Goal: Information Seeking & Learning: Understand process/instructions

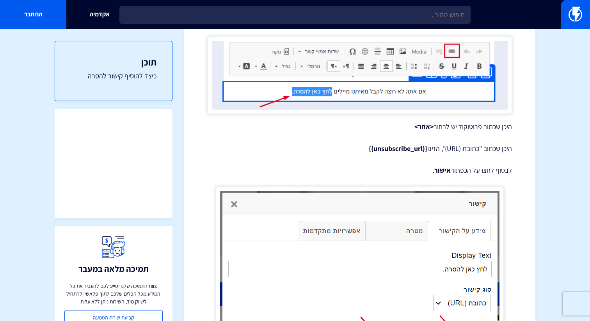
scroll to position [211, 0]
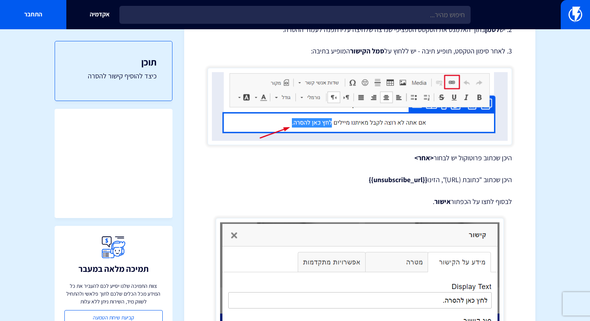
drag, startPoint x: 367, startPoint y: 180, endPoint x: 426, endPoint y: 178, distance: 59.0
click at [426, 178] on strong "{{unsubscribe_url}}" at bounding box center [398, 179] width 59 height 9
copy strong "{{unsubscribe_url}}"
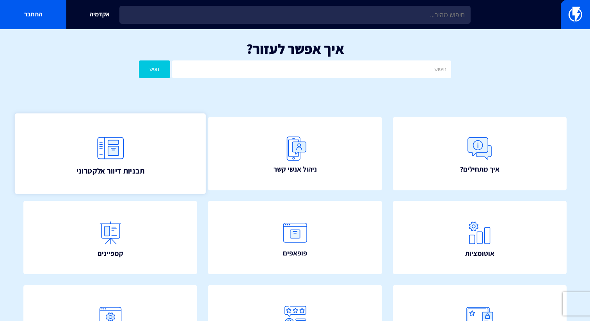
click at [114, 161] on img at bounding box center [110, 148] width 34 height 34
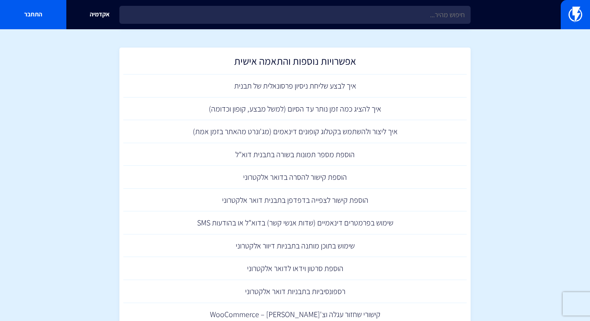
scroll to position [497, 0]
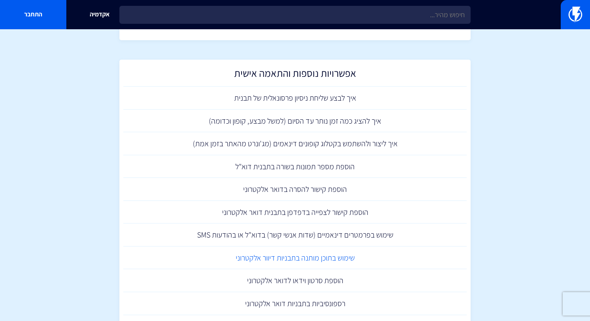
click at [315, 254] on link "שימוש בתוכן מותנה בתבניות דיוור אלקטרוני" at bounding box center [294, 258] width 343 height 23
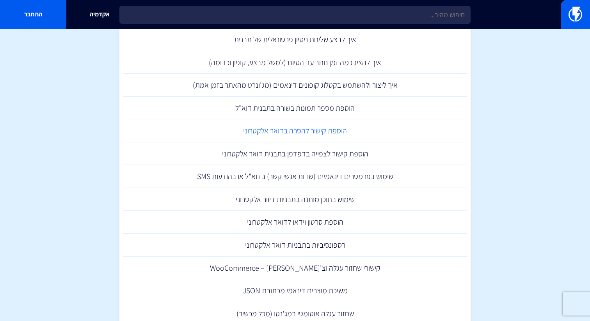
scroll to position [561, 0]
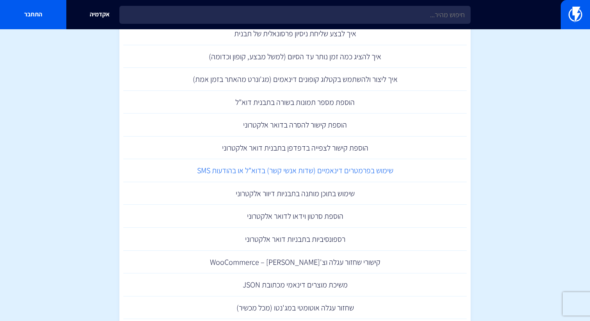
click at [314, 169] on link "שימוש בפרמטרים דינאמיים (שדות אנשי קשר) בדוא"ל או בהודעות SMS" at bounding box center [294, 170] width 343 height 23
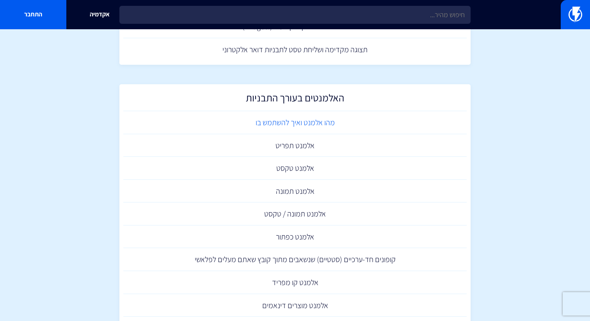
scroll to position [121, 0]
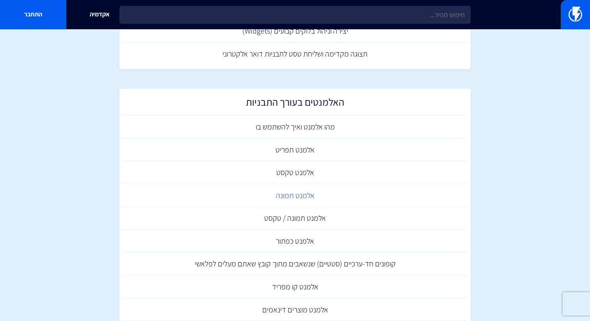
click at [296, 196] on link "אלמנט תמונה" at bounding box center [294, 195] width 343 height 23
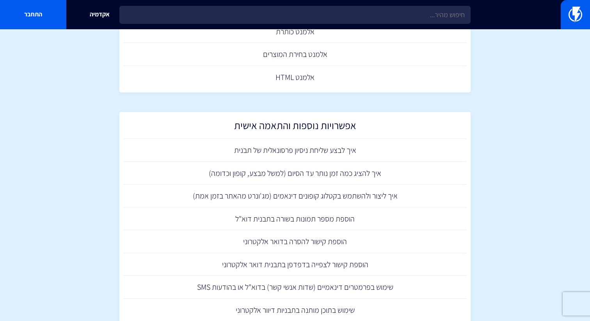
scroll to position [445, 0]
